Goal: Browse casually

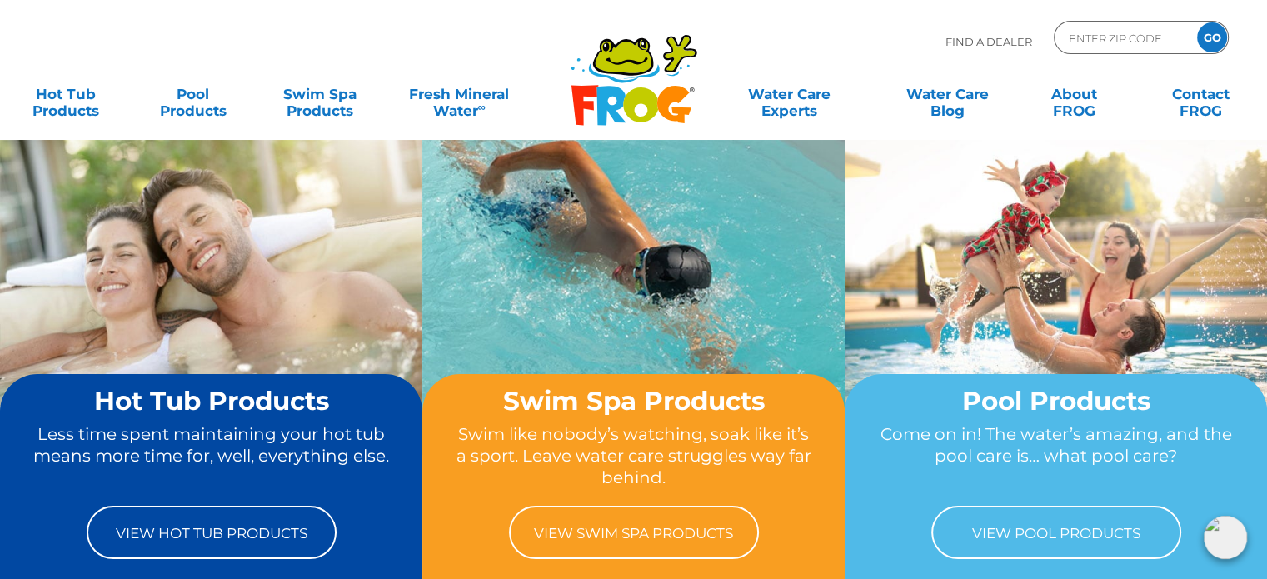
click at [1222, 542] on img at bounding box center [1224, 536] width 43 height 43
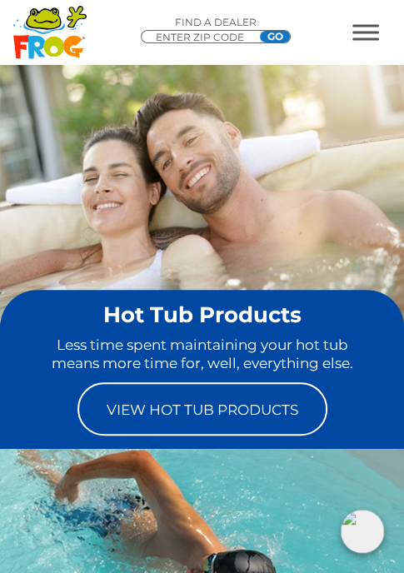
click at [350, 516] on img at bounding box center [362, 531] width 43 height 43
click at [363, 523] on img at bounding box center [362, 531] width 43 height 43
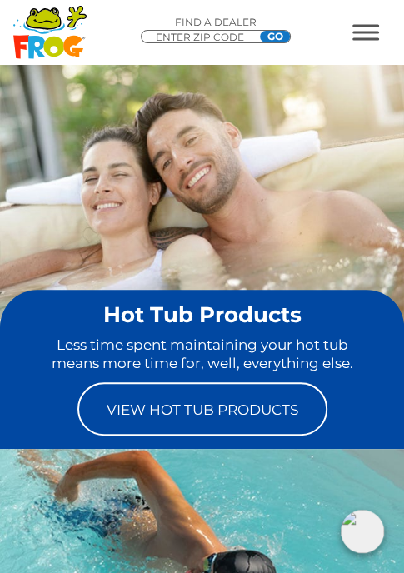
click at [366, 535] on img at bounding box center [362, 531] width 43 height 43
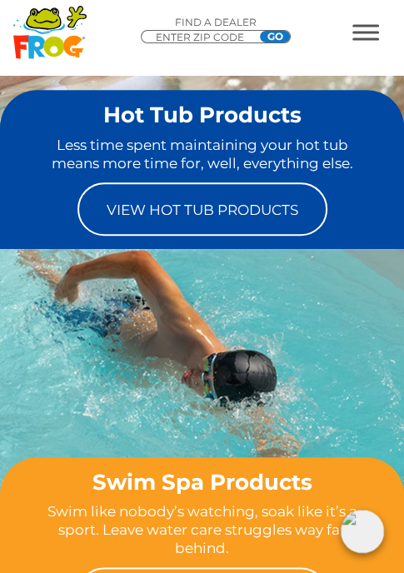
scroll to position [200, 0]
click at [369, 529] on img at bounding box center [362, 531] width 43 height 43
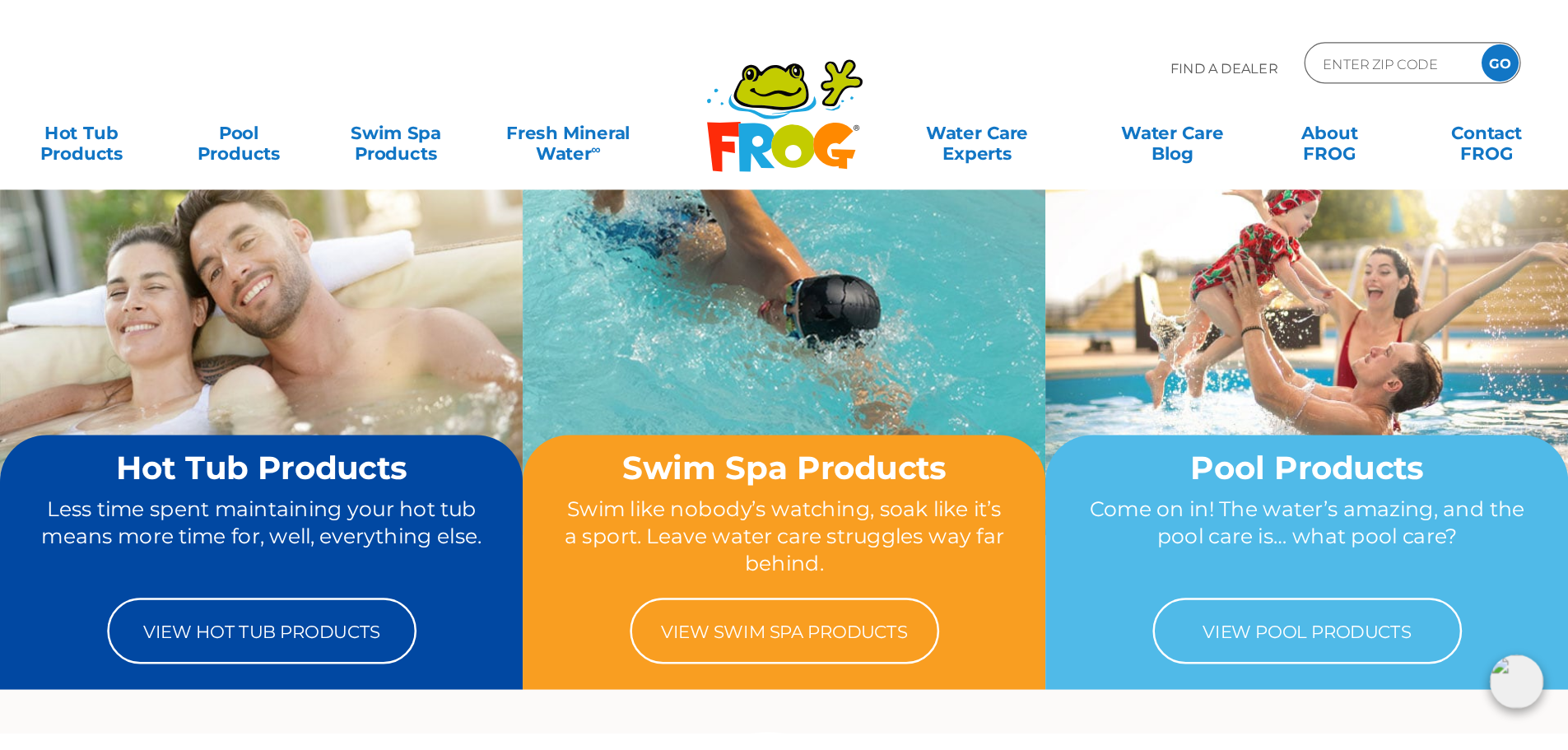
scroll to position [0, 0]
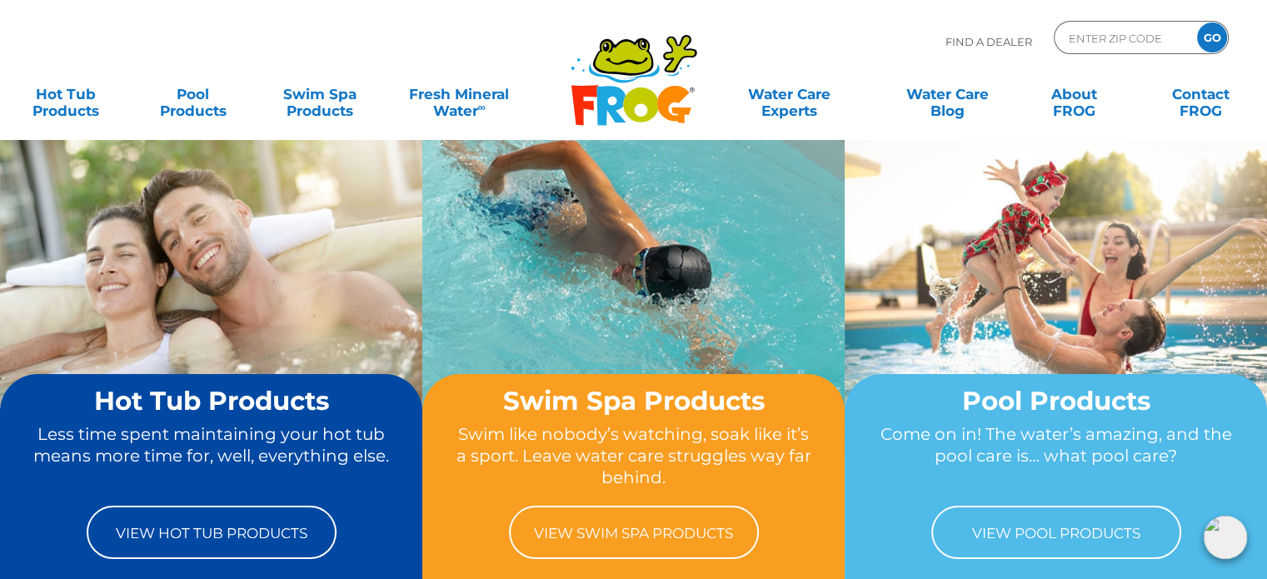
click at [1227, 535] on img at bounding box center [1224, 536] width 43 height 43
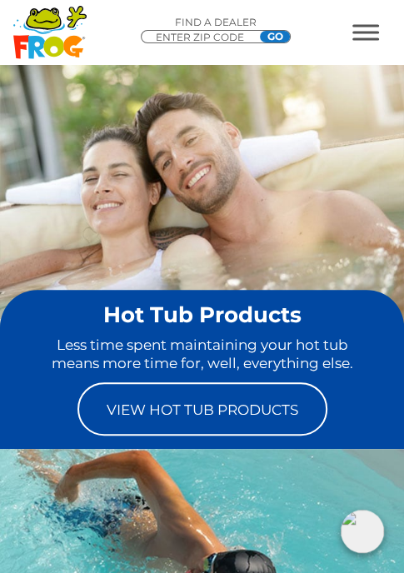
click at [240, 158] on img at bounding box center [202, 214] width 404 height 301
click at [365, 524] on img at bounding box center [362, 531] width 43 height 43
click at [360, 515] on img at bounding box center [362, 531] width 43 height 43
click at [306, 169] on img at bounding box center [202, 214] width 404 height 301
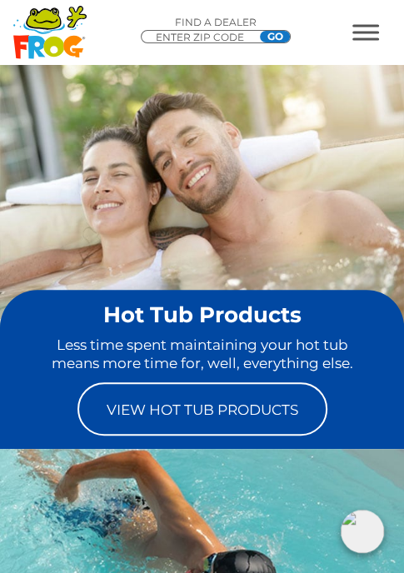
click at [303, 142] on img at bounding box center [202, 214] width 404 height 301
click at [321, 162] on img at bounding box center [202, 214] width 404 height 301
